Goal: Task Accomplishment & Management: Complete application form

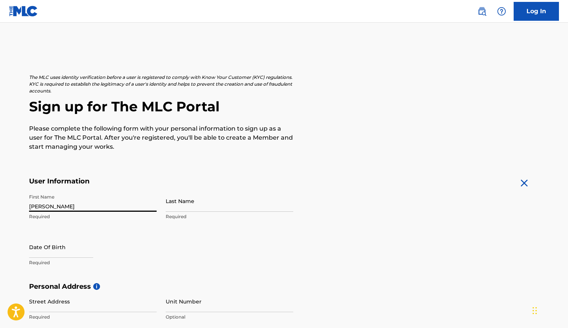
type input "Kyle"
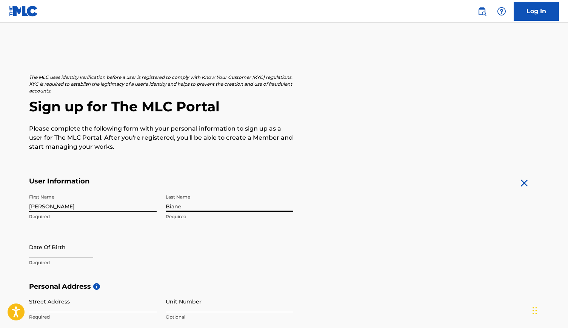
type input "Biane"
select select "7"
select select "2025"
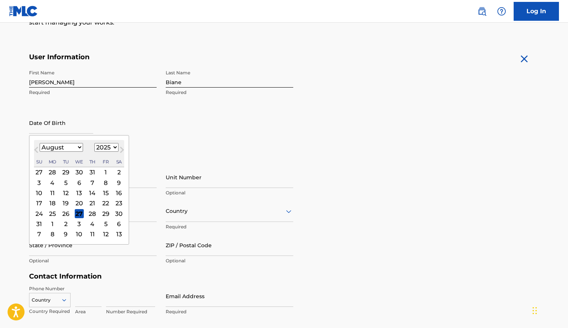
scroll to position [133, 0]
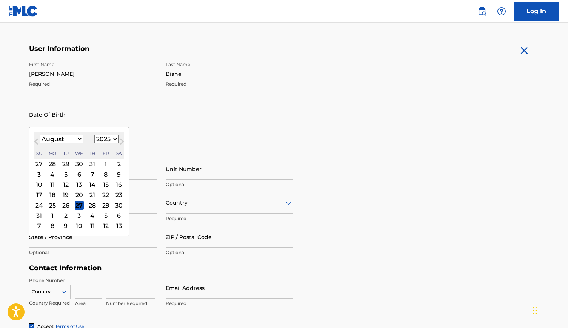
click at [179, 148] on div "First Name Kyle Required Last Name Biane Required Date Of Birth Previous Month …" at bounding box center [161, 104] width 264 height 92
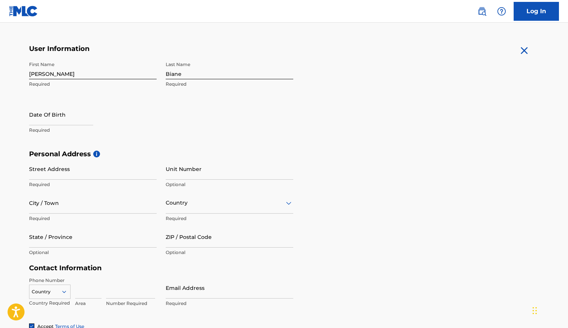
click at [40, 122] on input "text" at bounding box center [61, 115] width 64 height 22
select select "7"
select select "2025"
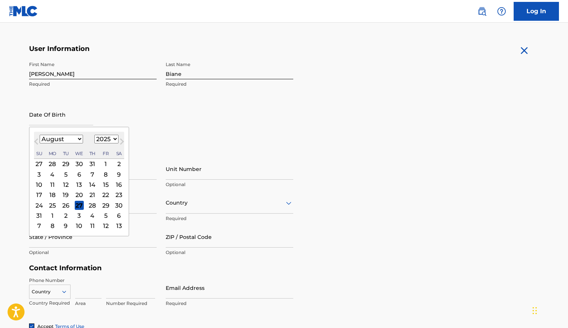
select select "5"
select select "1987"
click at [114, 163] on div "6" at bounding box center [118, 163] width 9 height 9
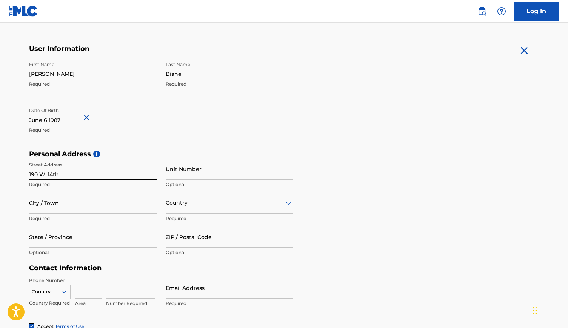
type input "190 W. 14th"
type input "Upland"
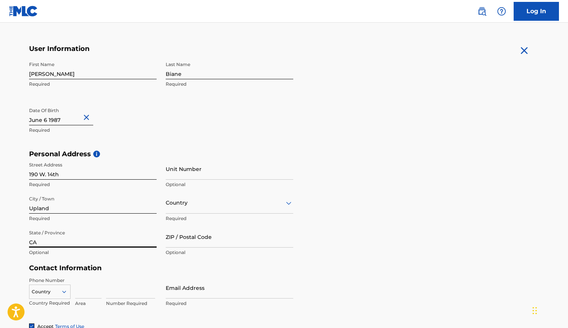
type input "CA"
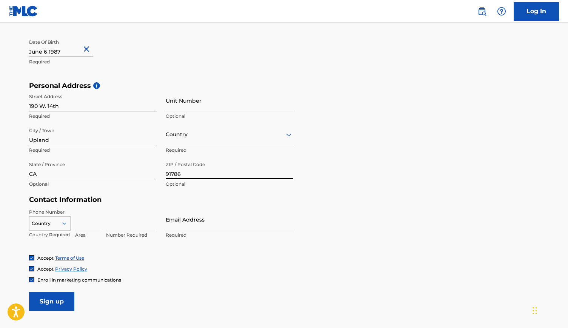
scroll to position [219, 0]
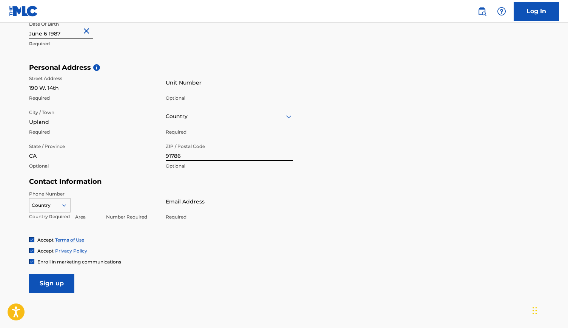
type input "91786"
click at [82, 208] on input at bounding box center [88, 202] width 26 height 22
type input "707"
type input "3372676"
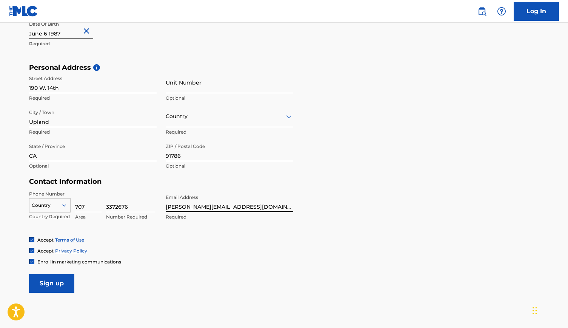
type input "[PERSON_NAME][EMAIL_ADDRESS][DOMAIN_NAME]"
click at [42, 286] on input "Sign up" at bounding box center [51, 283] width 45 height 19
click at [45, 210] on div "Country" at bounding box center [50, 203] width 42 height 11
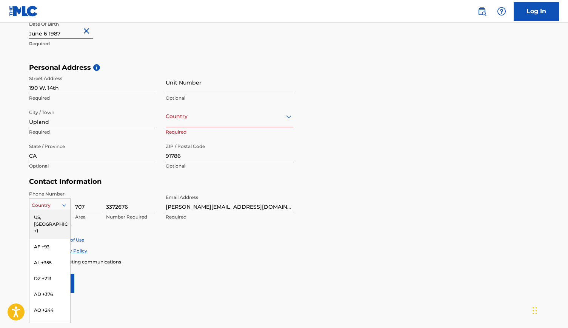
click at [46, 215] on div "US, CA +1" at bounding box center [49, 224] width 41 height 29
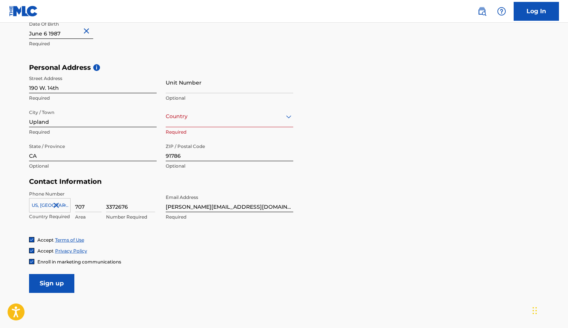
click at [51, 278] on input "Sign up" at bounding box center [51, 283] width 45 height 19
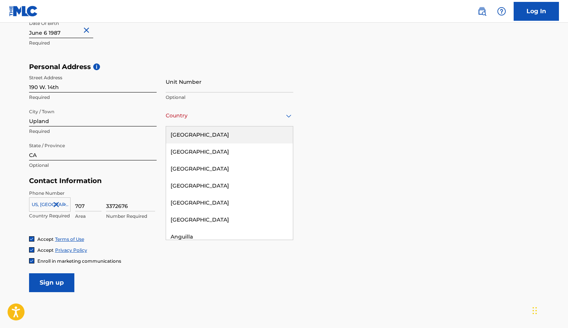
click at [236, 124] on div "Country" at bounding box center [230, 116] width 128 height 22
click at [229, 130] on div "United States" at bounding box center [229, 135] width 127 height 17
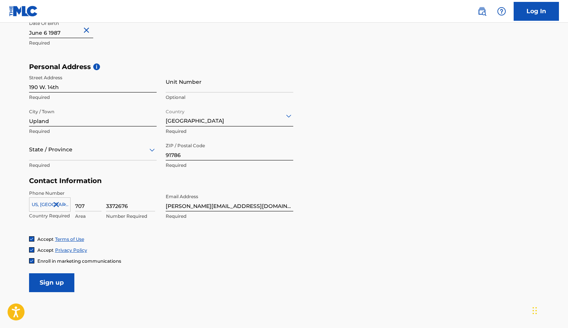
click at [45, 283] on input "Sign up" at bounding box center [51, 282] width 45 height 19
click at [60, 156] on div "State / Province" at bounding box center [93, 150] width 128 height 22
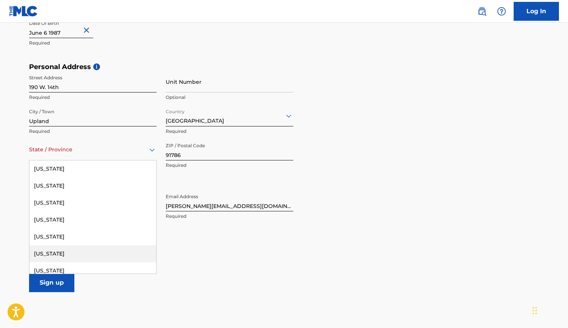
click at [51, 247] on div "California" at bounding box center [92, 253] width 127 height 17
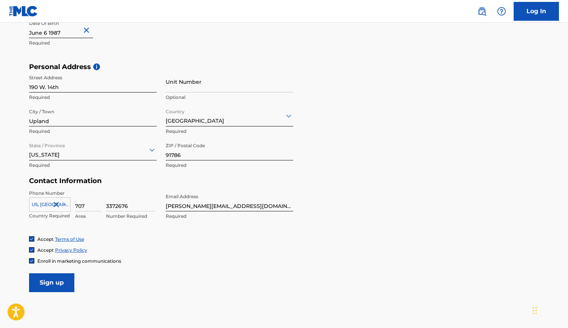
click at [45, 280] on input "Sign up" at bounding box center [51, 282] width 45 height 19
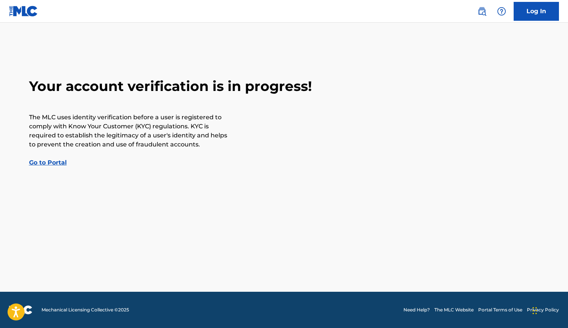
click at [480, 10] on img at bounding box center [482, 11] width 9 height 9
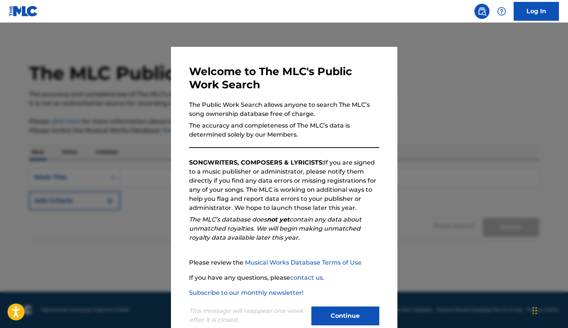
click at [343, 318] on button "Continue" at bounding box center [346, 316] width 68 height 19
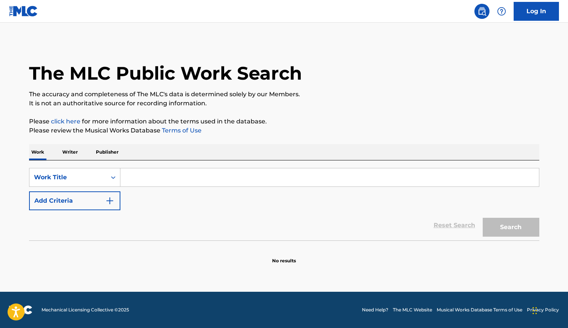
click at [73, 149] on p "Writer" at bounding box center [70, 152] width 20 height 16
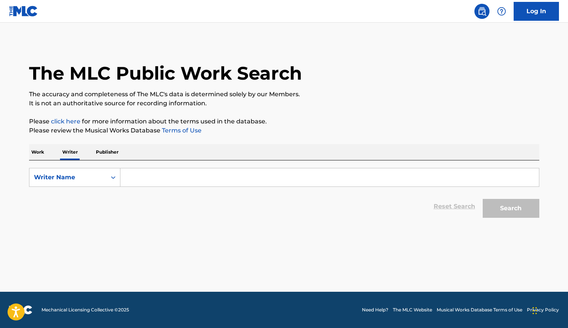
click at [103, 151] on p "Publisher" at bounding box center [107, 152] width 27 height 16
click at [39, 154] on p "Work" at bounding box center [37, 152] width 17 height 16
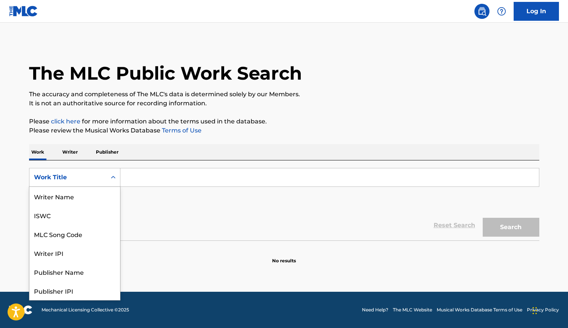
click at [65, 177] on div "Work Title" at bounding box center [68, 177] width 68 height 9
click at [352, 198] on div "SearchWithCriteria5b54a549-44d7-4d11-a15e-aead3a76a05f Publisher Name, 5 of 8. …" at bounding box center [284, 189] width 511 height 42
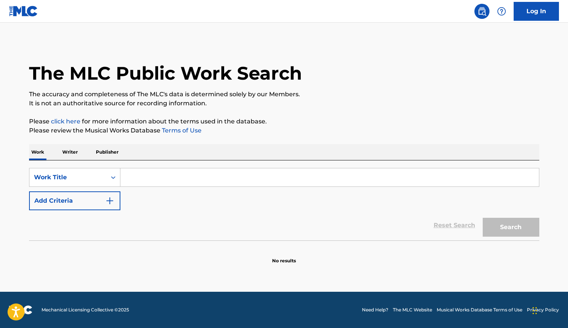
click at [313, 177] on input "Search Form" at bounding box center [329, 177] width 419 height 18
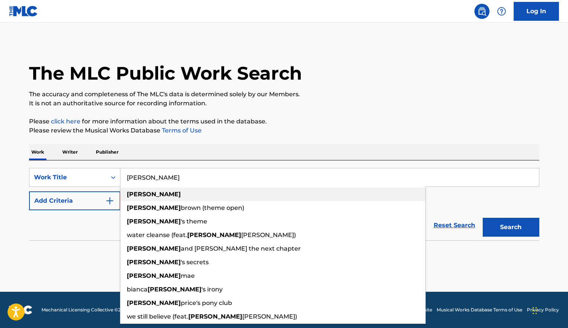
click at [130, 195] on strong "katie" at bounding box center [154, 194] width 54 height 7
type input "katie"
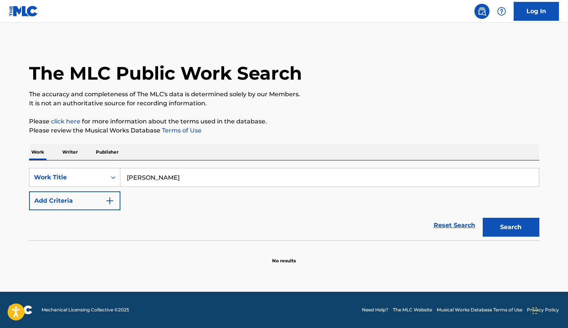
click at [115, 199] on button "Add Criteria" at bounding box center [74, 200] width 91 height 19
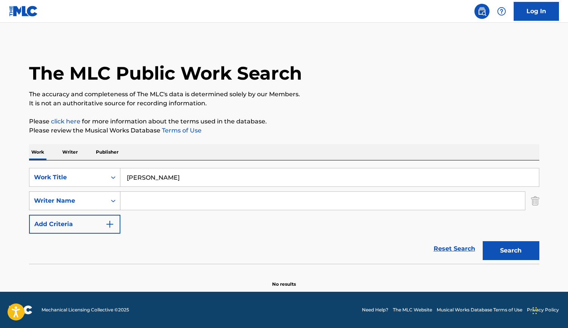
click at [112, 204] on icon "Search Form" at bounding box center [114, 201] width 8 height 8
click at [144, 198] on input "Search Form" at bounding box center [322, 201] width 405 height 18
type input "Kyle Biane"
click at [509, 249] on button "Search" at bounding box center [511, 250] width 57 height 19
click at [83, 221] on button "Add Criteria" at bounding box center [74, 224] width 91 height 19
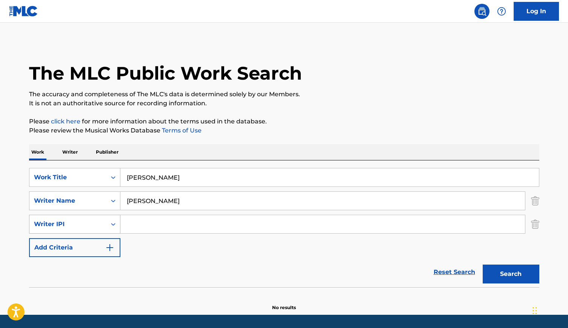
click at [105, 226] on div "Writer IPI" at bounding box center [67, 224] width 77 height 14
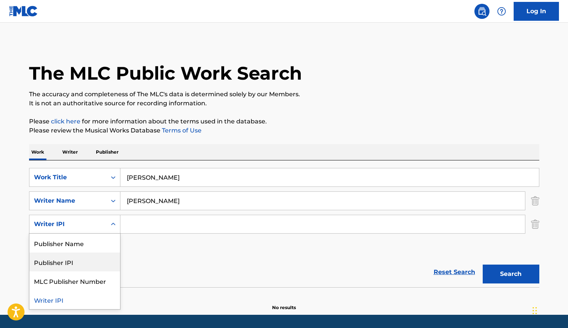
click at [219, 224] on input "Search Form" at bounding box center [322, 224] width 405 height 18
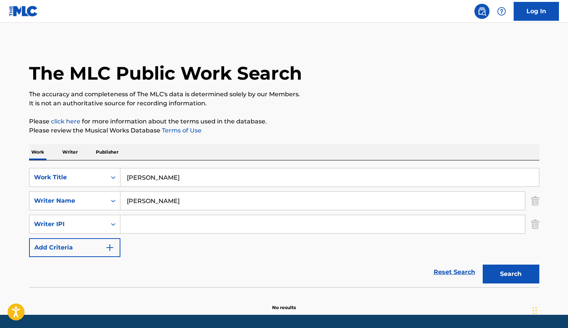
click at [69, 152] on p "Writer" at bounding box center [70, 152] width 20 height 16
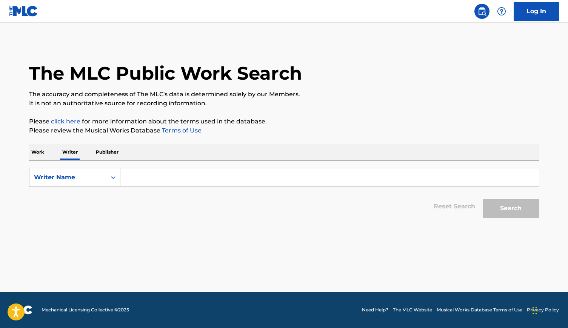
click at [134, 180] on input "Search Form" at bounding box center [329, 177] width 419 height 18
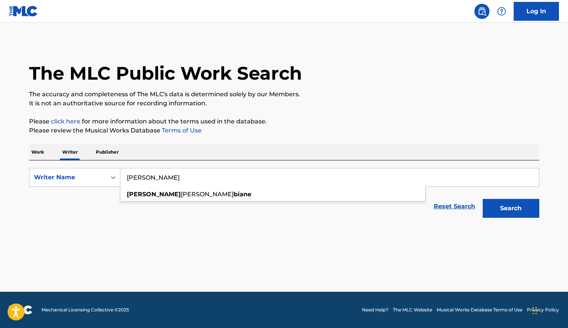
type input "Kyle Biane"
click at [511, 208] on button "Search" at bounding box center [511, 208] width 57 height 19
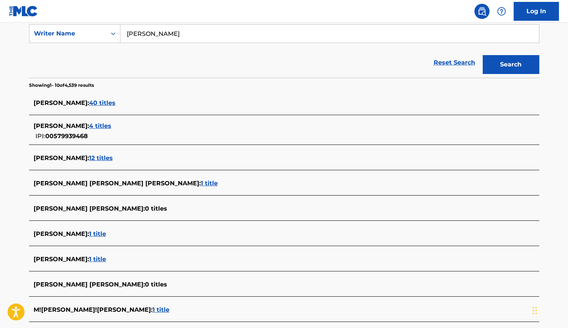
scroll to position [147, 0]
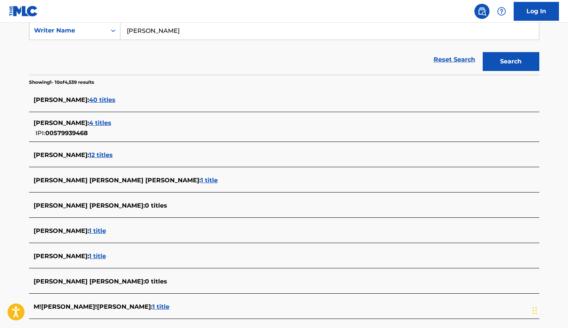
click at [98, 122] on span "4 titles" at bounding box center [100, 122] width 22 height 7
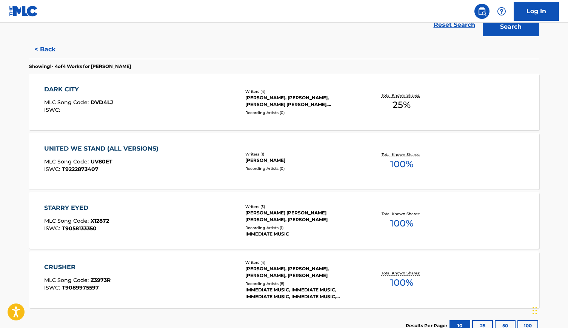
scroll to position [182, 0]
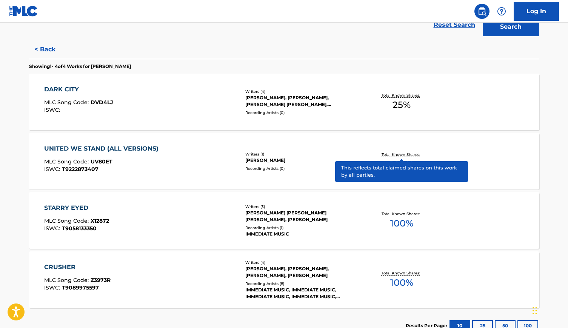
click at [395, 155] on p "Total Known Shares:" at bounding box center [402, 155] width 40 height 6
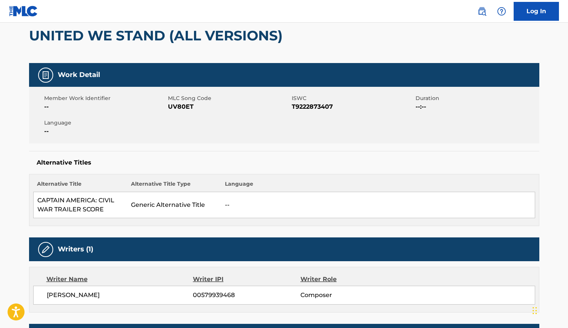
scroll to position [60, 0]
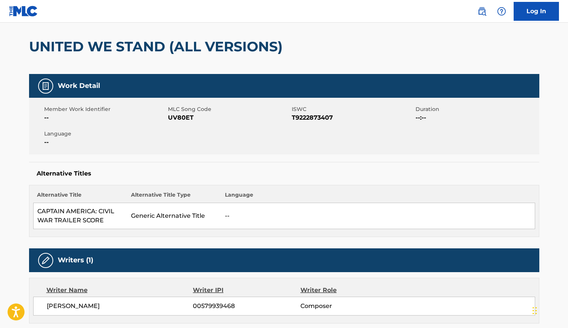
click at [131, 209] on td "Generic Alternative Title" at bounding box center [174, 216] width 94 height 26
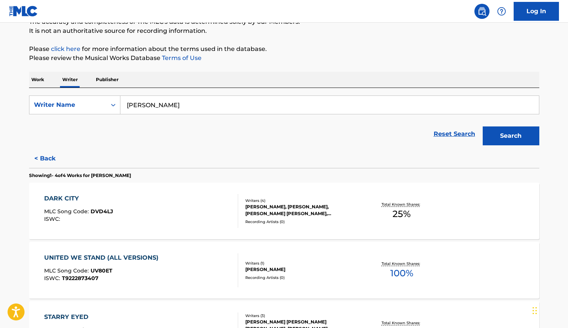
scroll to position [14, 0]
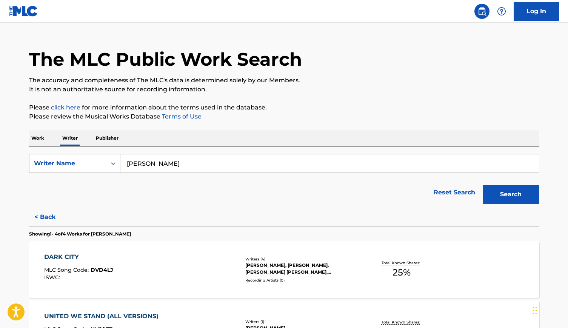
click at [104, 139] on p "Publisher" at bounding box center [107, 138] width 27 height 16
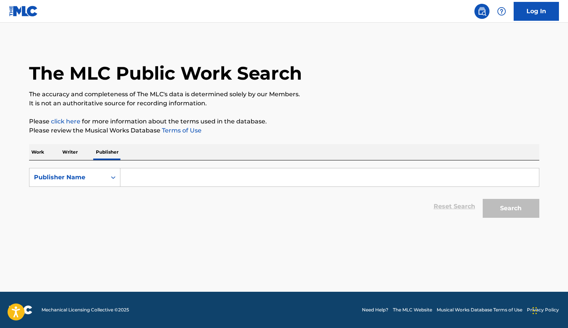
click at [152, 180] on input "Search Form" at bounding box center [329, 177] width 419 height 18
click at [511, 208] on button "Search" at bounding box center [511, 208] width 57 height 19
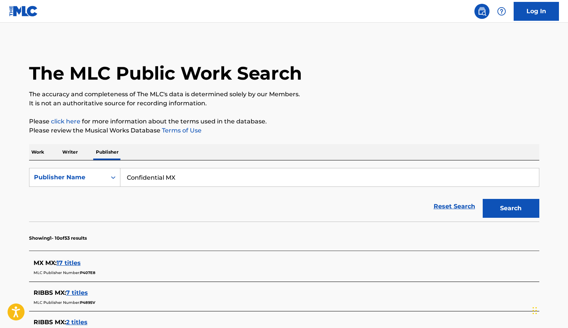
click at [168, 178] on input "Confidential MX" at bounding box center [329, 177] width 419 height 18
type input "ConfidentialMX"
click at [511, 208] on button "Search" at bounding box center [511, 208] width 57 height 19
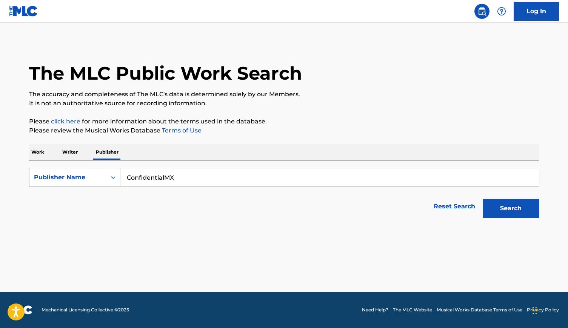
click at [523, 200] on button "Search" at bounding box center [511, 208] width 57 height 19
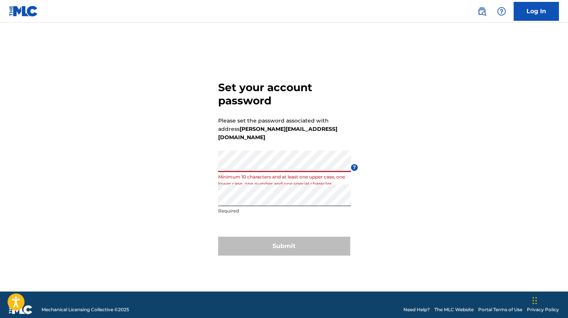
click at [266, 245] on div "Submit" at bounding box center [284, 245] width 132 height 19
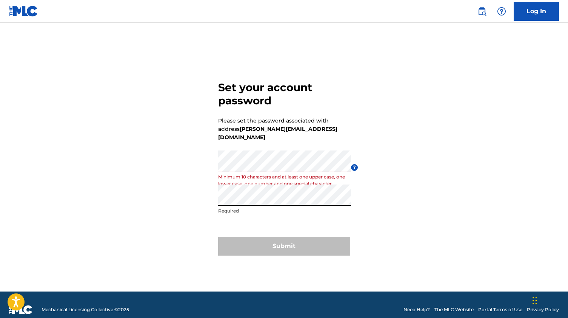
click at [309, 242] on div "Submit" at bounding box center [284, 245] width 132 height 19
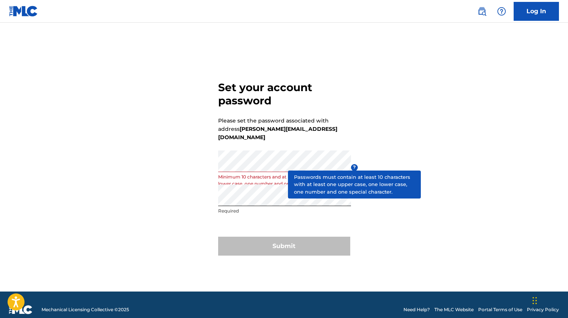
click at [352, 165] on span "?" at bounding box center [354, 167] width 7 height 7
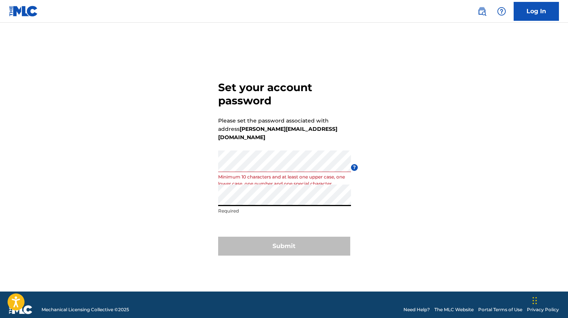
click at [243, 243] on div "Submit" at bounding box center [284, 245] width 132 height 19
click at [295, 228] on form "Set your account password Please set the password associated with address [PERS…" at bounding box center [284, 167] width 132 height 250
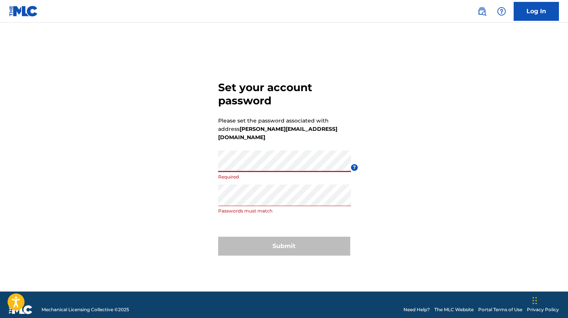
click at [224, 207] on p "Passwords must match" at bounding box center [284, 210] width 133 height 7
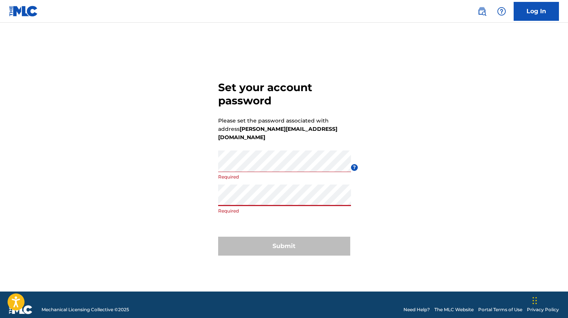
click at [135, 153] on div "Set your account password Please set the password associated with address [PERS…" at bounding box center [284, 167] width 529 height 250
